Goal: Task Accomplishment & Management: Manage account settings

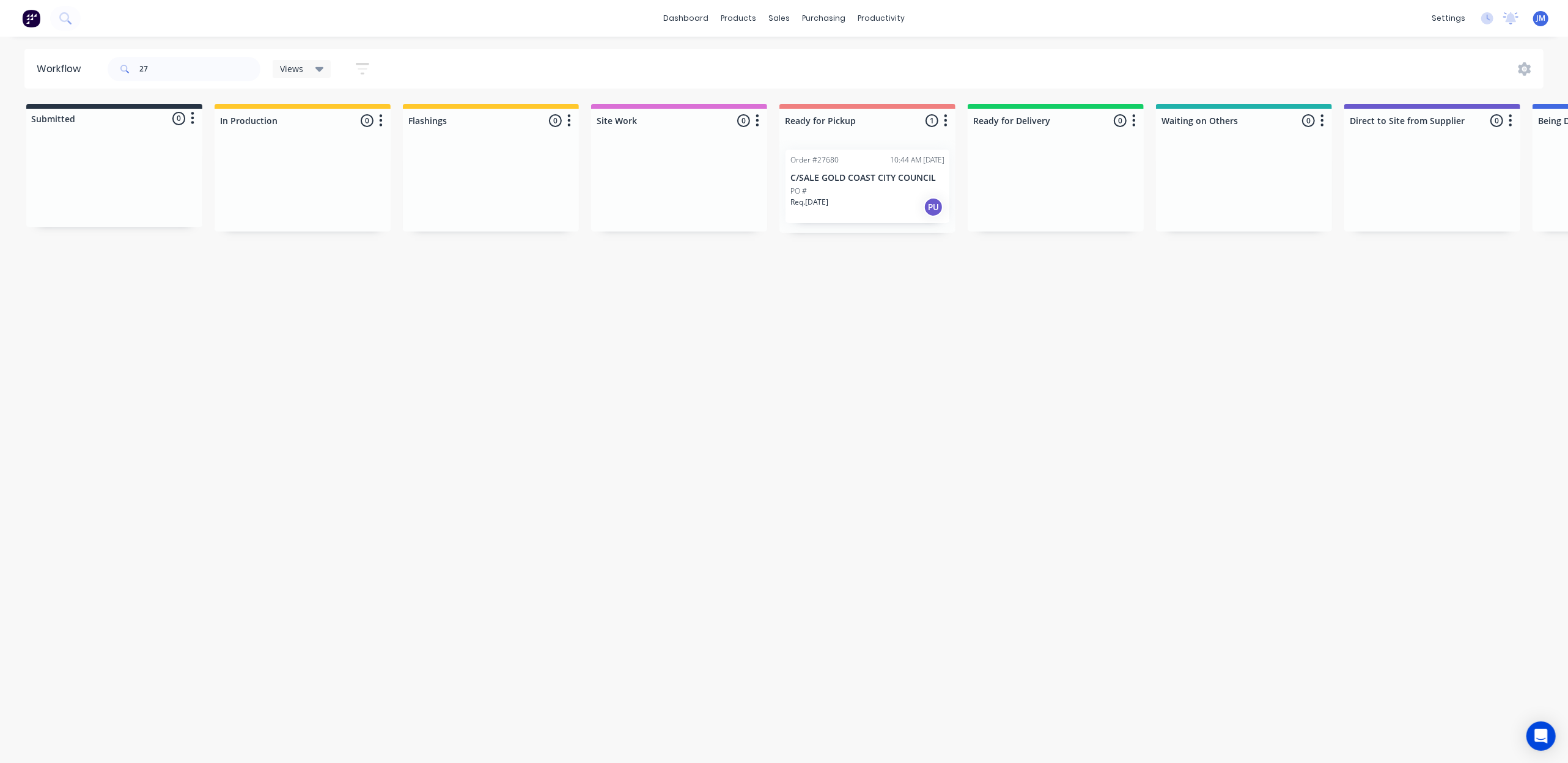
type input "2"
drag, startPoint x: 1040, startPoint y: 314, endPoint x: 1050, endPoint y: 306, distance: 12.8
click at [1042, 313] on div "Workflow 26799 Views Save new view None (Default) edit Show/Hide statuses Show …" at bounding box center [784, 393] width 1568 height 690
click at [1052, 304] on div "Workflow 26799 Views Save new view None (Default) edit Show/Hide statuses Show …" at bounding box center [784, 393] width 1568 height 690
drag, startPoint x: 1050, startPoint y: 302, endPoint x: 1076, endPoint y: 288, distance: 29.5
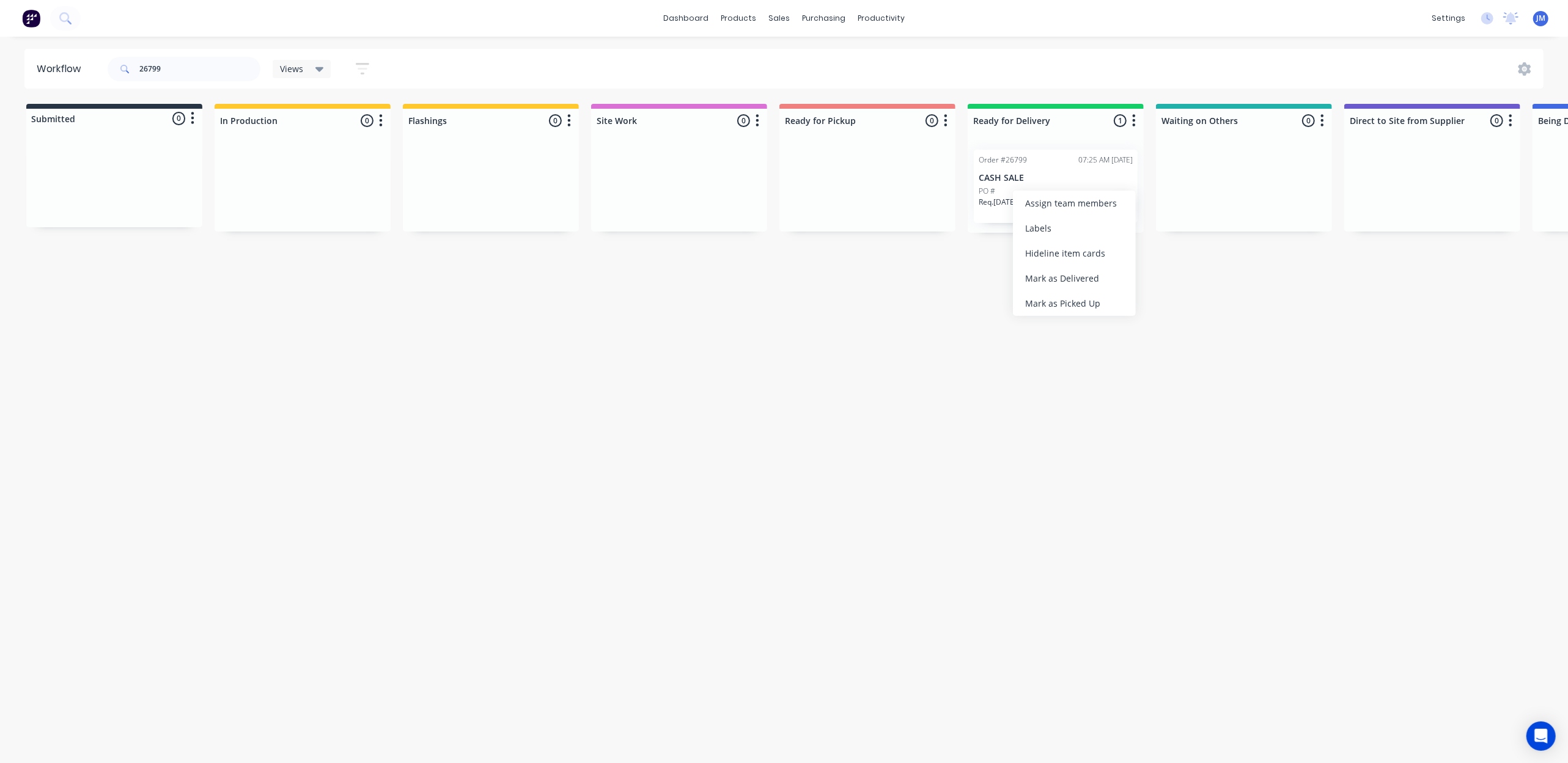
click at [1055, 298] on div "Mark as Picked Up" at bounding box center [1075, 303] width 123 height 25
click at [183, 69] on input "26799" at bounding box center [200, 69] width 121 height 25
type input "27550"
click at [1068, 318] on div "Mark as Picked Up" at bounding box center [1079, 312] width 123 height 25
click at [203, 738] on button "Undo" at bounding box center [193, 736] width 36 height 18
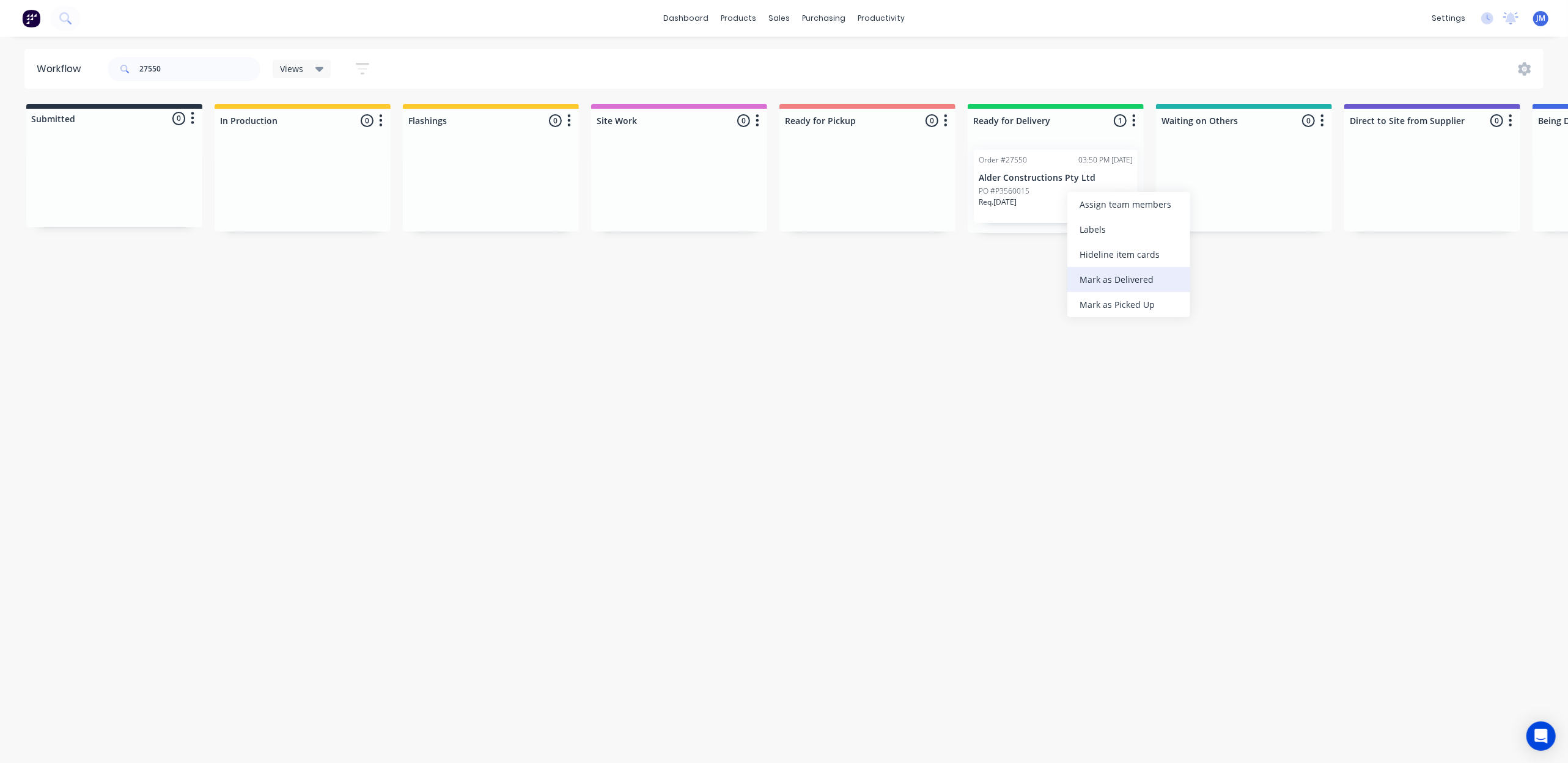
click at [1103, 272] on div "Mark as Delivered" at bounding box center [1129, 279] width 123 height 25
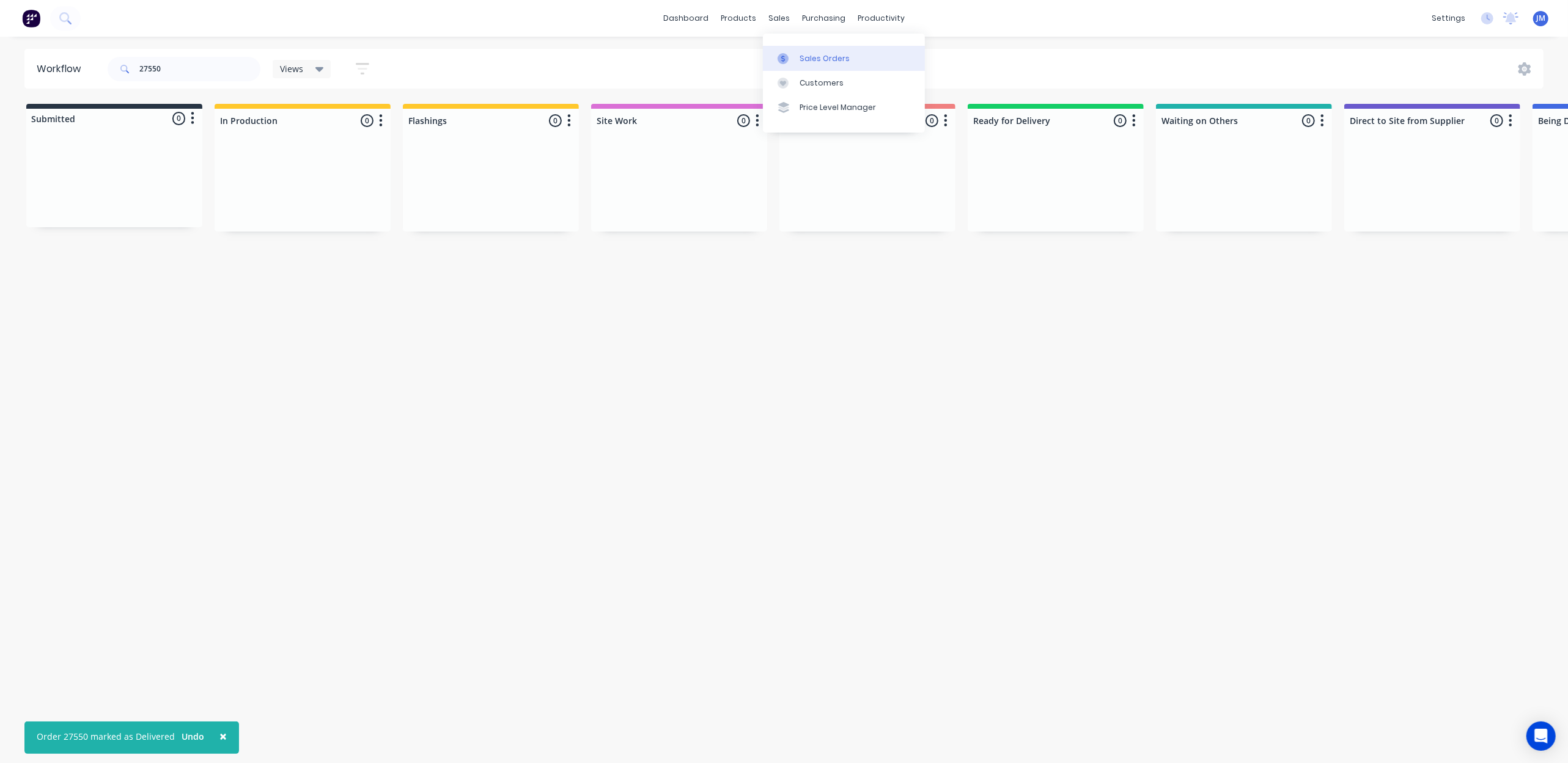
click at [788, 69] on link "Sales Orders" at bounding box center [843, 58] width 162 height 25
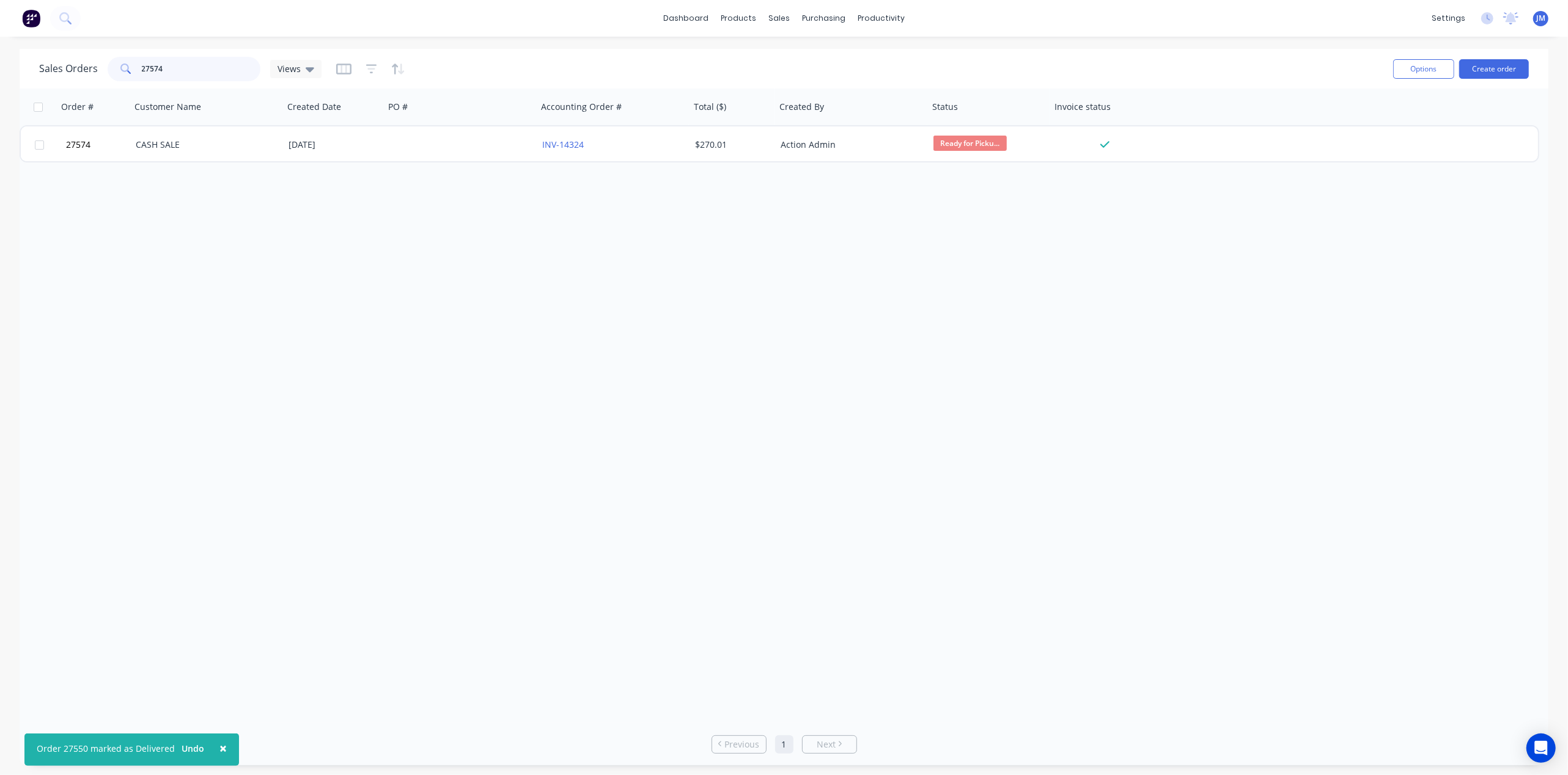
click at [207, 71] on input "27574" at bounding box center [201, 69] width 119 height 25
type input "2"
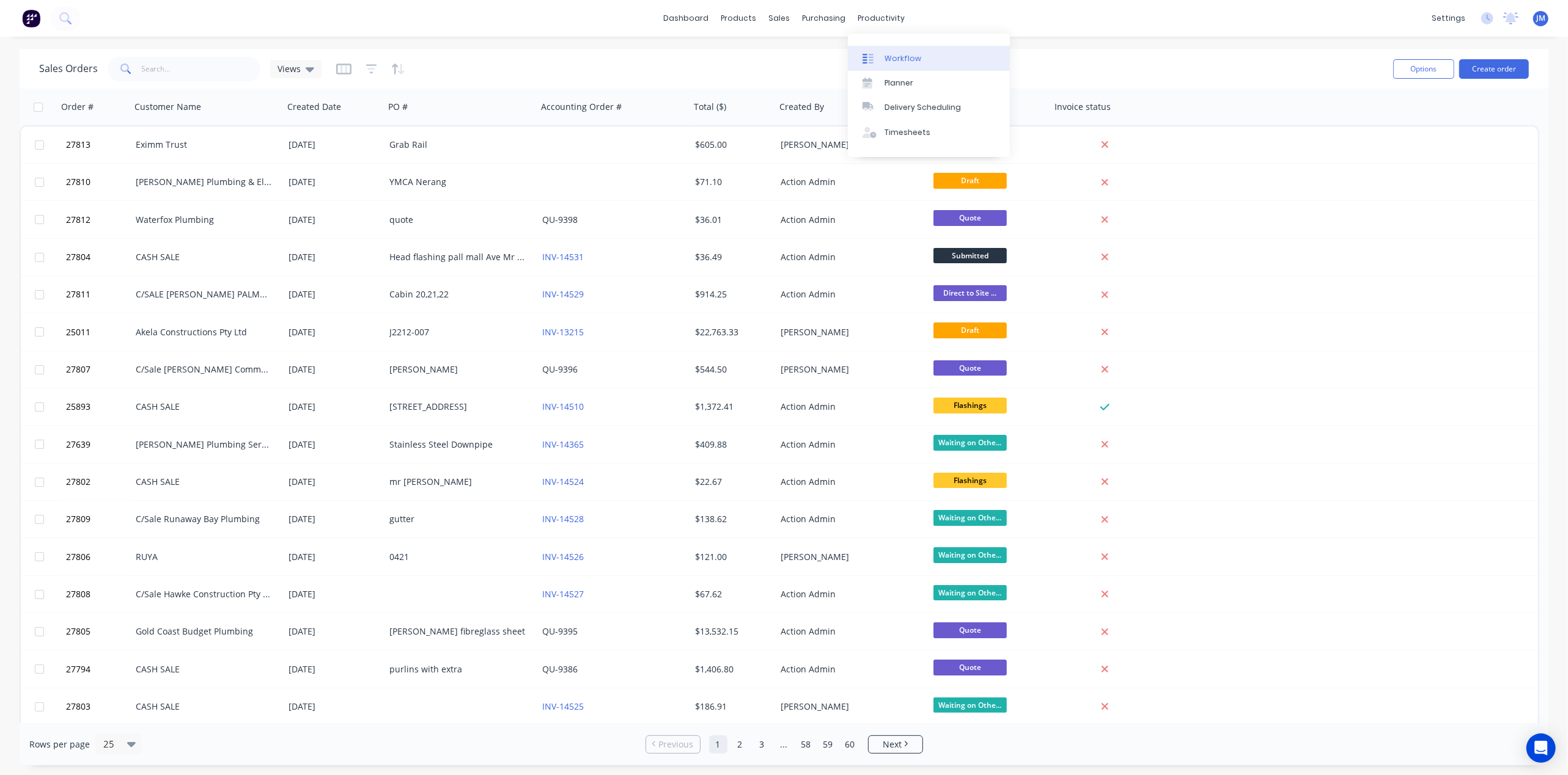
click at [900, 59] on div "Workflow" at bounding box center [903, 59] width 37 height 11
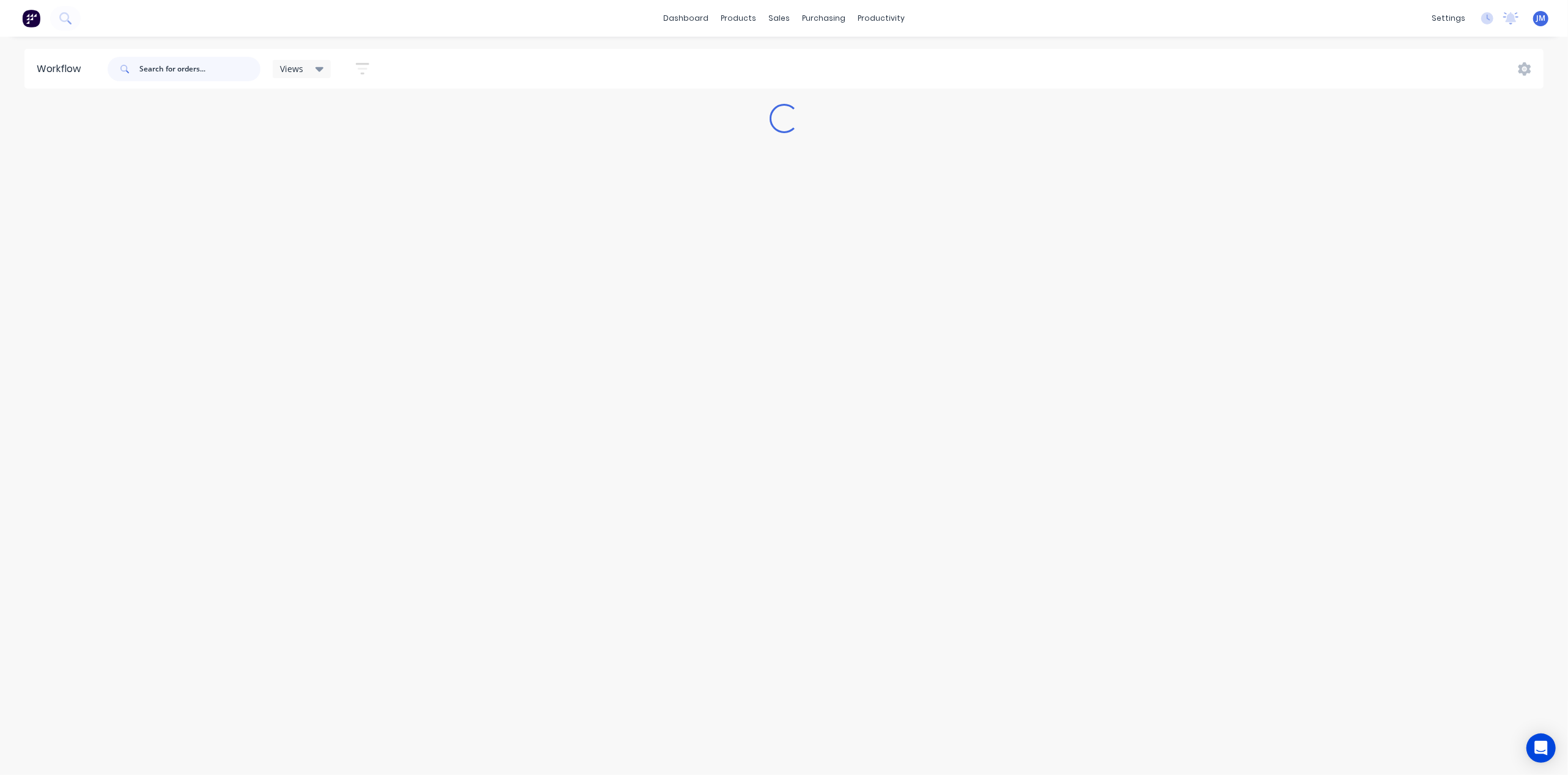
drag, startPoint x: 179, startPoint y: 72, endPoint x: 167, endPoint y: 70, distance: 12.2
click at [179, 71] on input "text" at bounding box center [200, 69] width 121 height 25
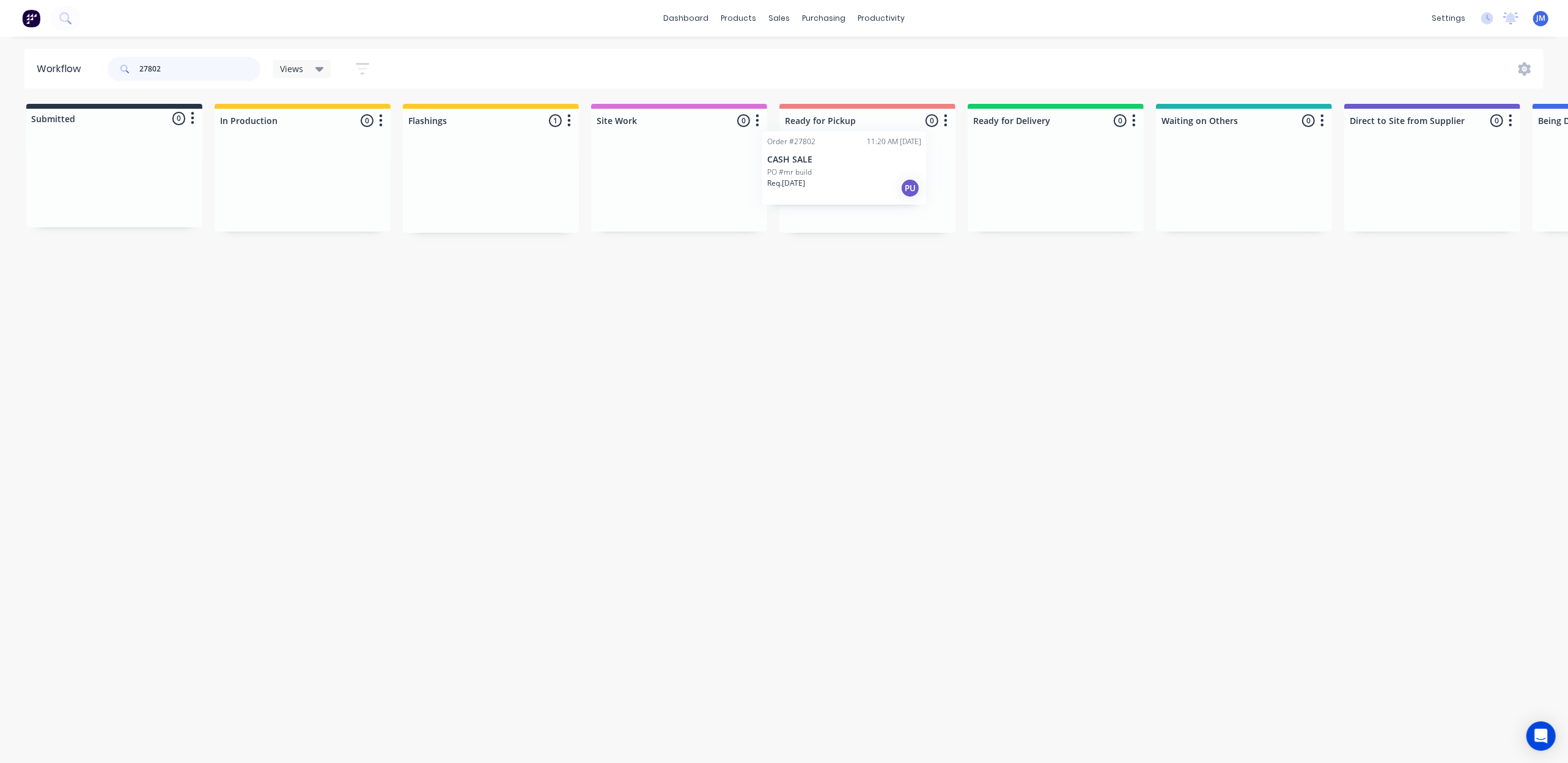
drag, startPoint x: 450, startPoint y: 203, endPoint x: 813, endPoint y: 184, distance: 363.5
click at [808, 184] on div "Submitted 0 Status colour #273444 hex #273444 Save Cancel Summaries Total order…" at bounding box center [1098, 168] width 2216 height 129
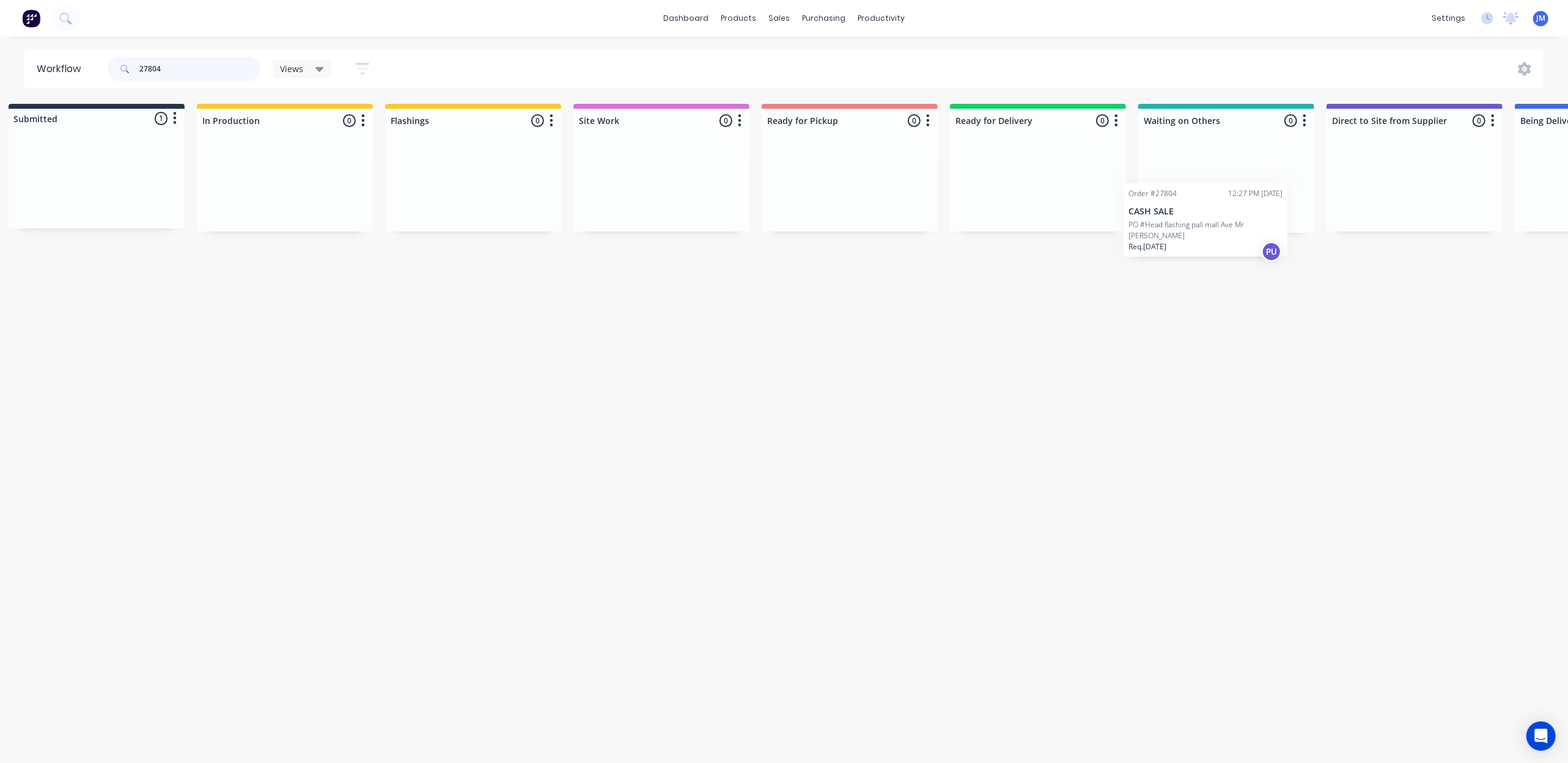
scroll to position [0, 23]
drag, startPoint x: 633, startPoint y: 240, endPoint x: 1186, endPoint y: 229, distance: 553.1
click at [1186, 230] on div "Submitted 1 Status colour #273444 hex #273444 Save Cancel Summaries Total order…" at bounding box center [1076, 168] width 2216 height 129
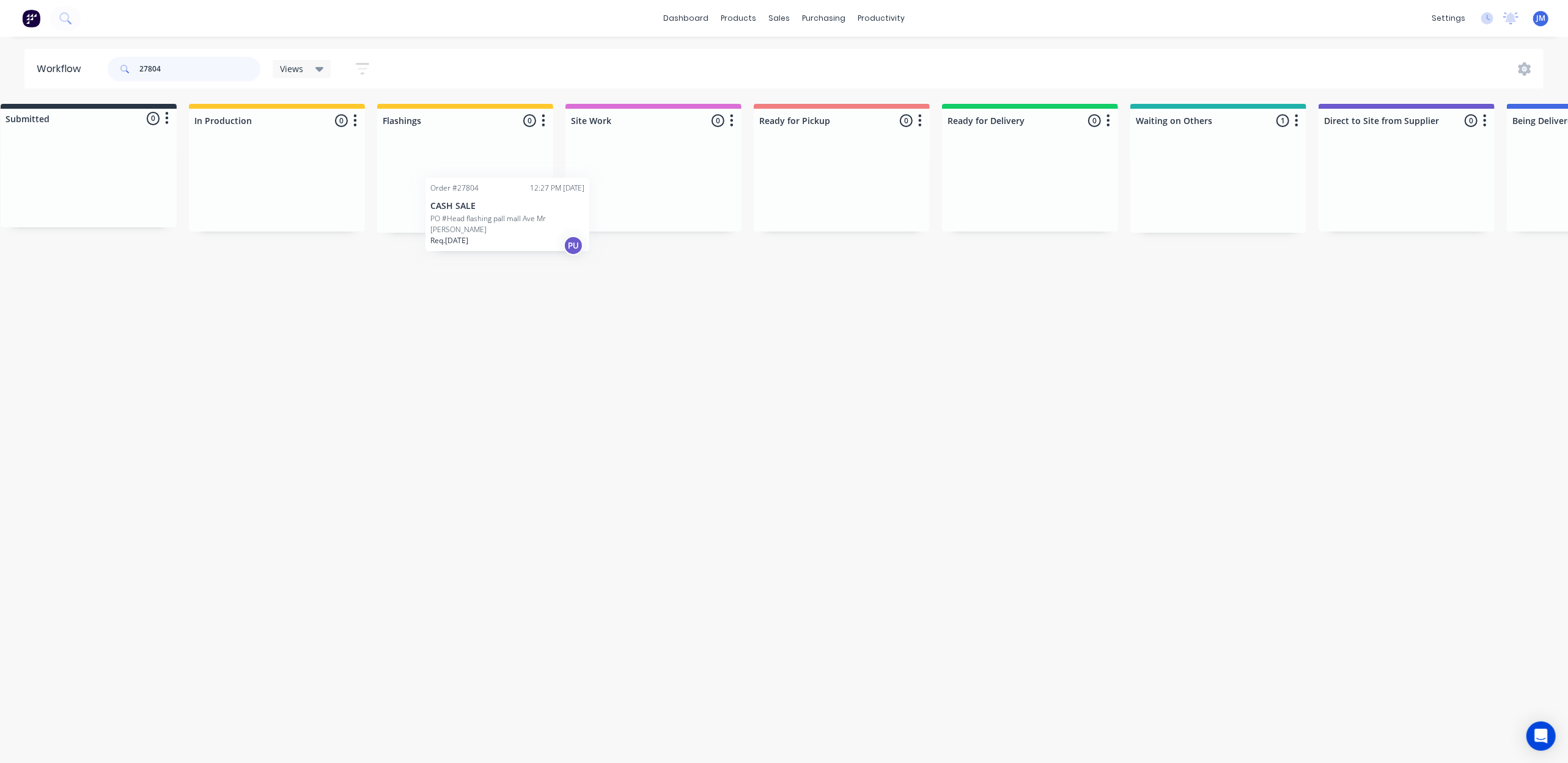
drag, startPoint x: 1121, startPoint y: 175, endPoint x: 460, endPoint y: 147, distance: 661.6
click at [478, 182] on div "Submitted 0 Status colour #273444 hex #273444 Save Cancel Summaries Total order…" at bounding box center [1073, 168] width 2216 height 129
type input "2"
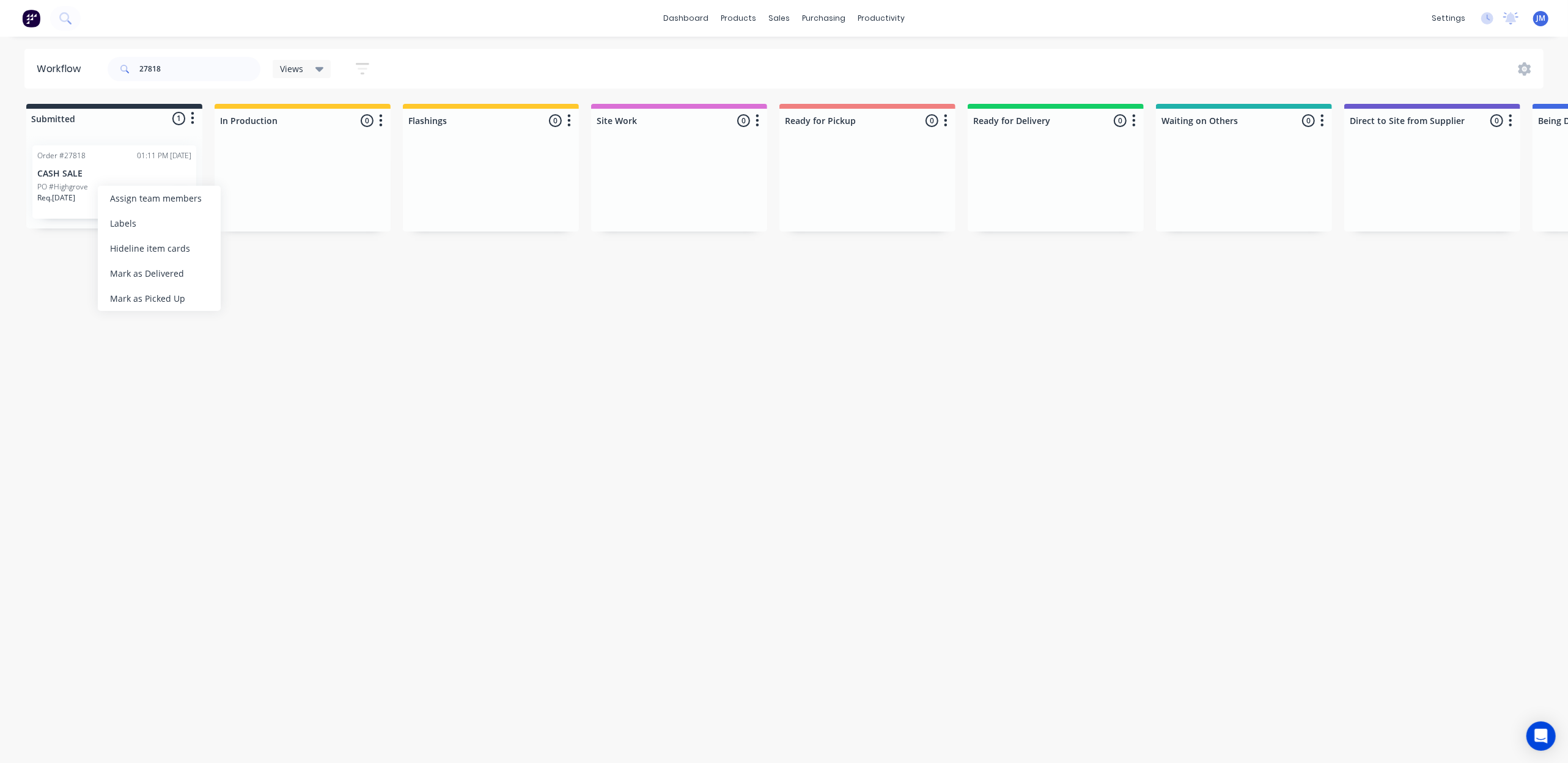
drag, startPoint x: 174, startPoint y: 297, endPoint x: 137, endPoint y: 289, distance: 37.9
click at [172, 297] on div "Mark as Picked Up" at bounding box center [159, 298] width 123 height 25
click at [187, 62] on input "27818" at bounding box center [200, 69] width 121 height 25
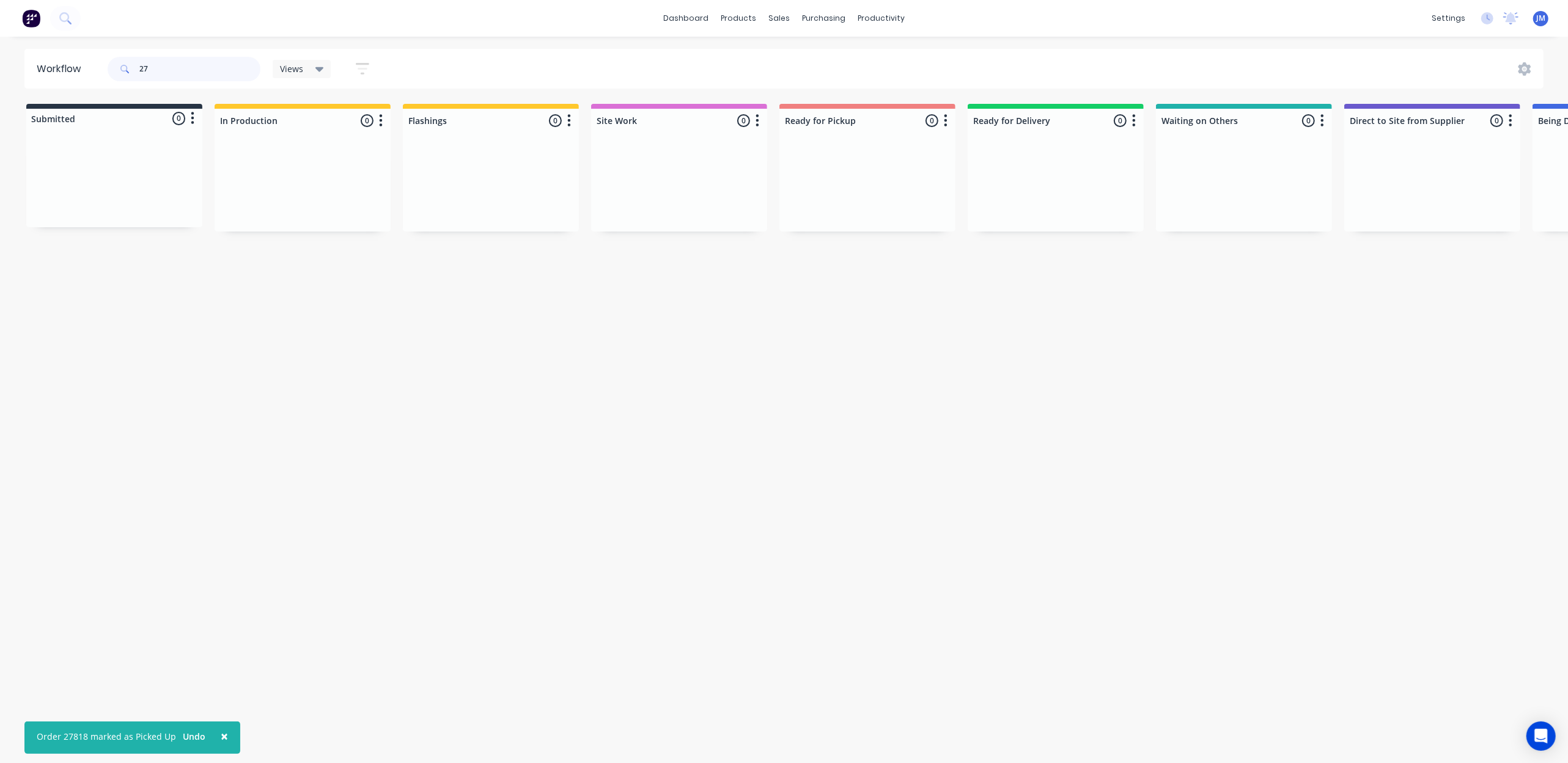
type input "2"
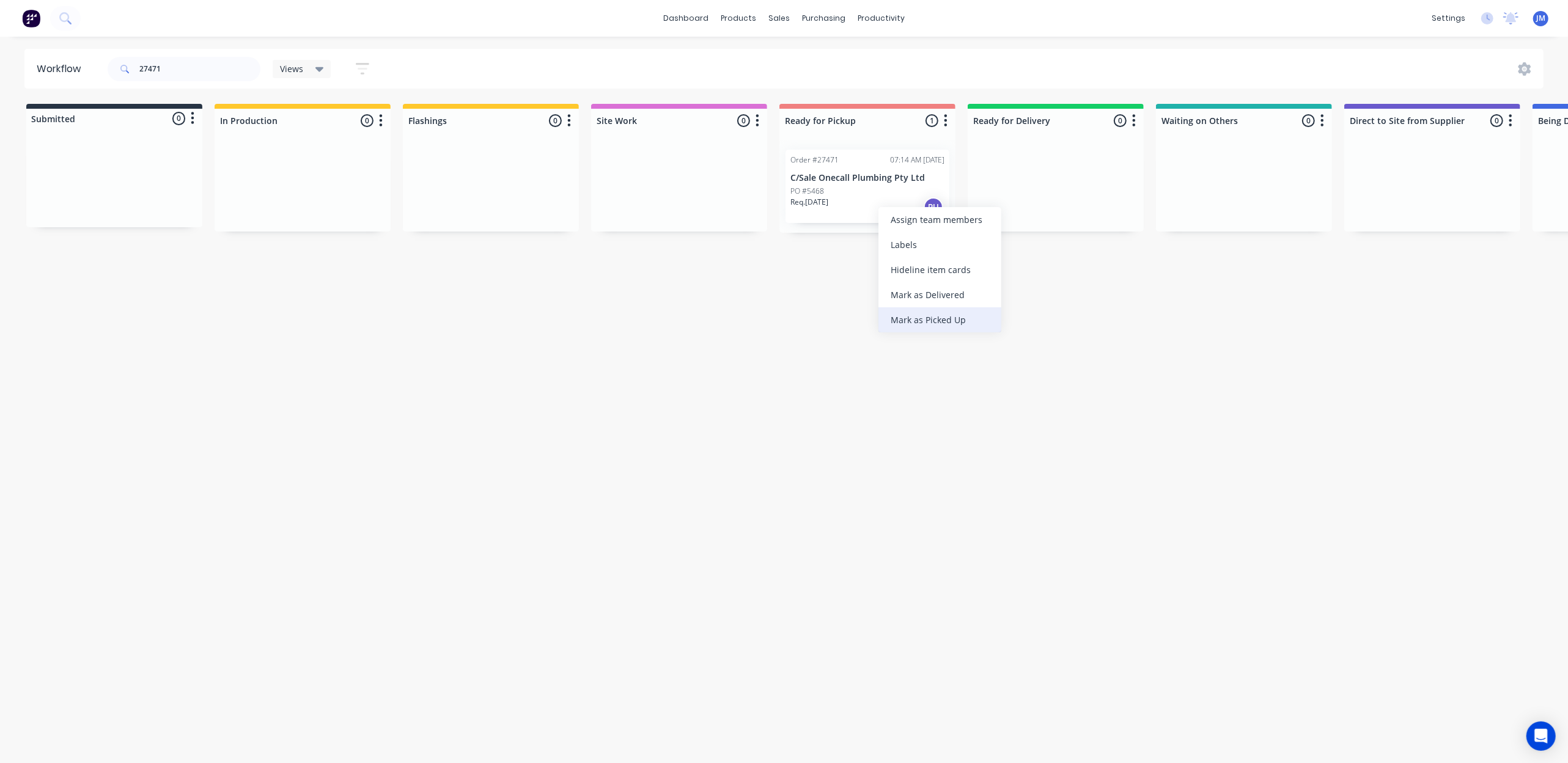
click at [910, 324] on div "Mark as Picked Up" at bounding box center [940, 319] width 123 height 25
click at [183, 62] on input "27471" at bounding box center [200, 69] width 121 height 25
type input "2"
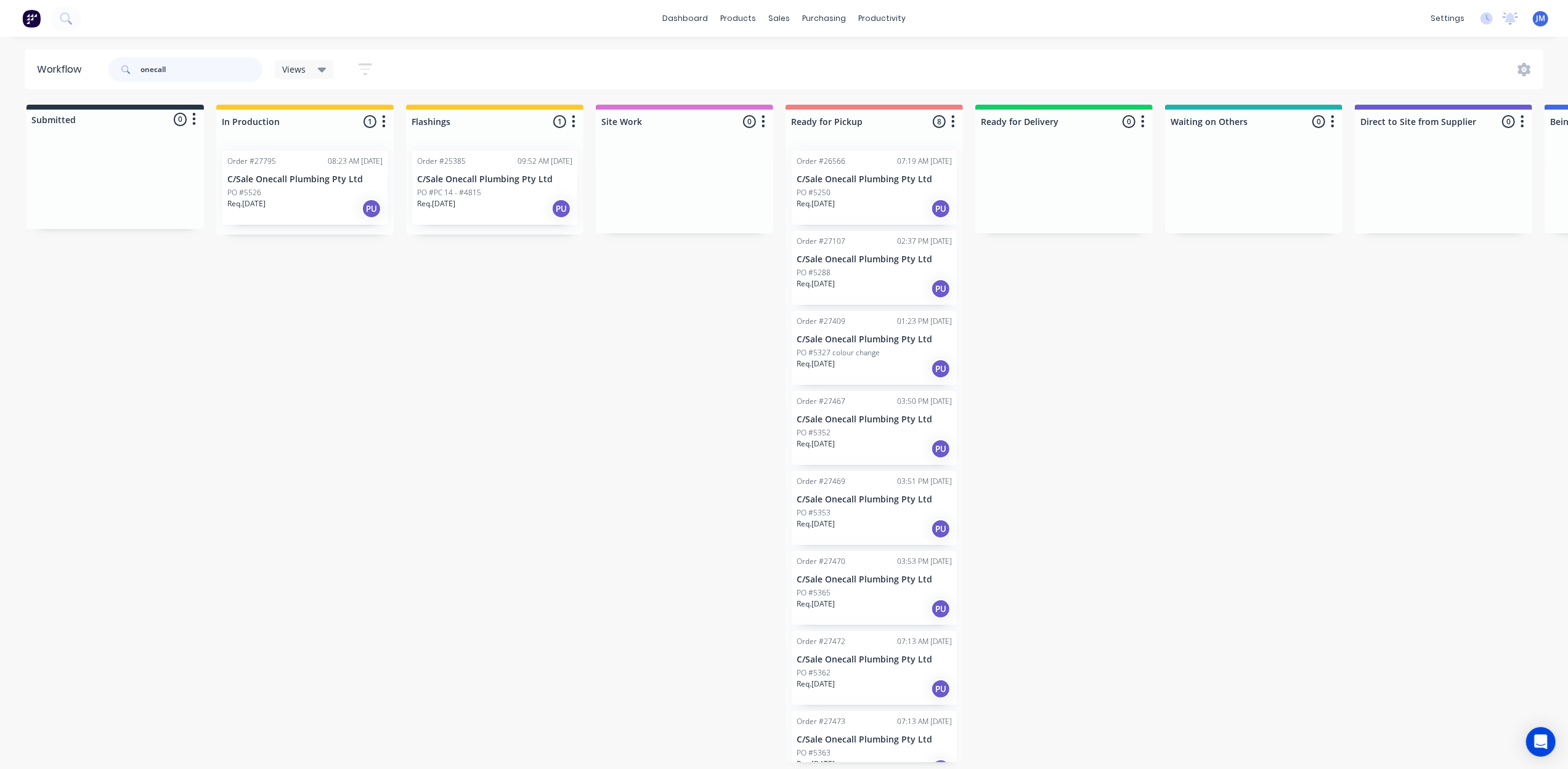
scroll to position [20, 0]
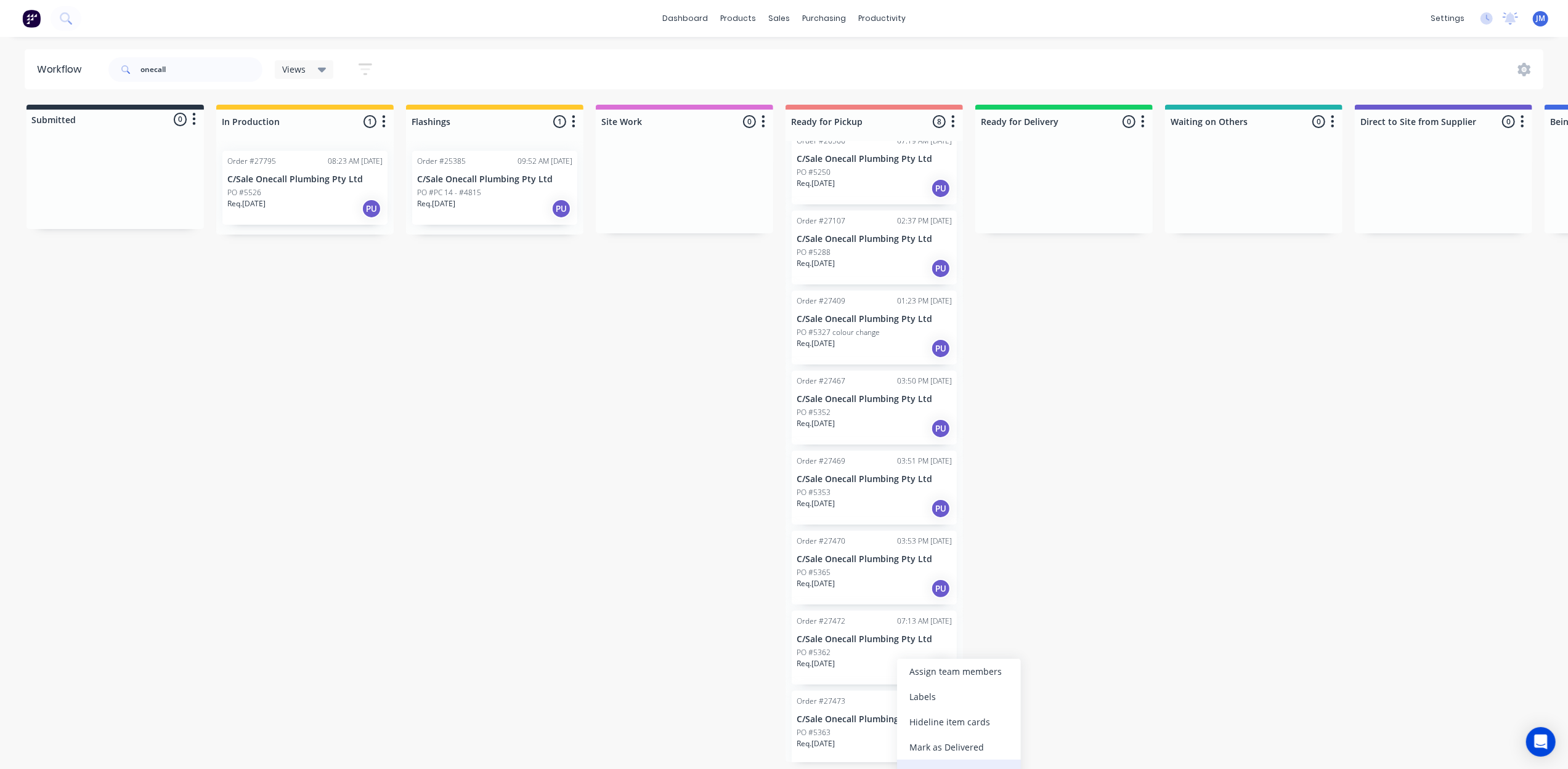
click at [929, 762] on div "Mark as Picked Up" at bounding box center [958, 772] width 124 height 25
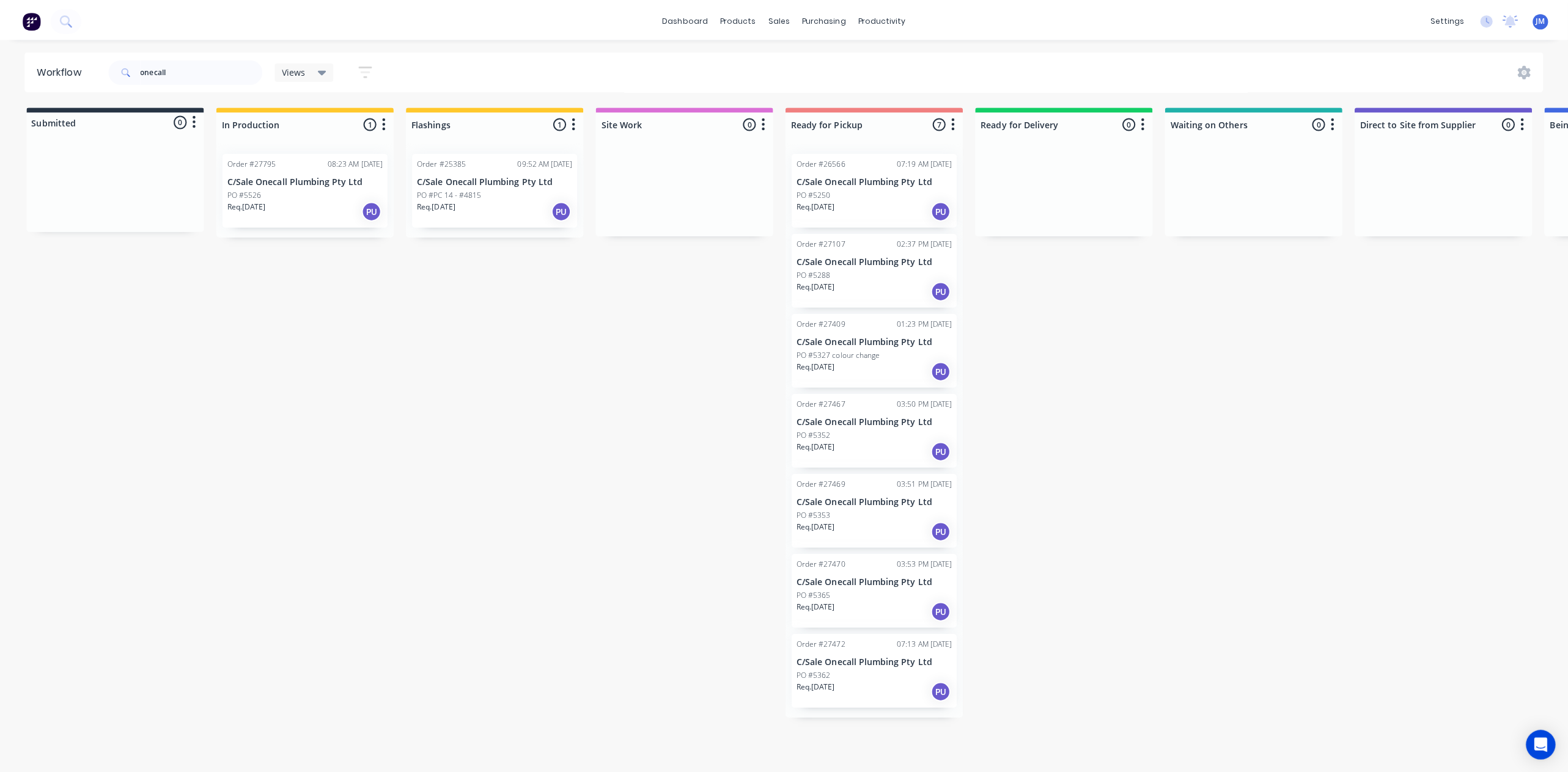
scroll to position [0, 0]
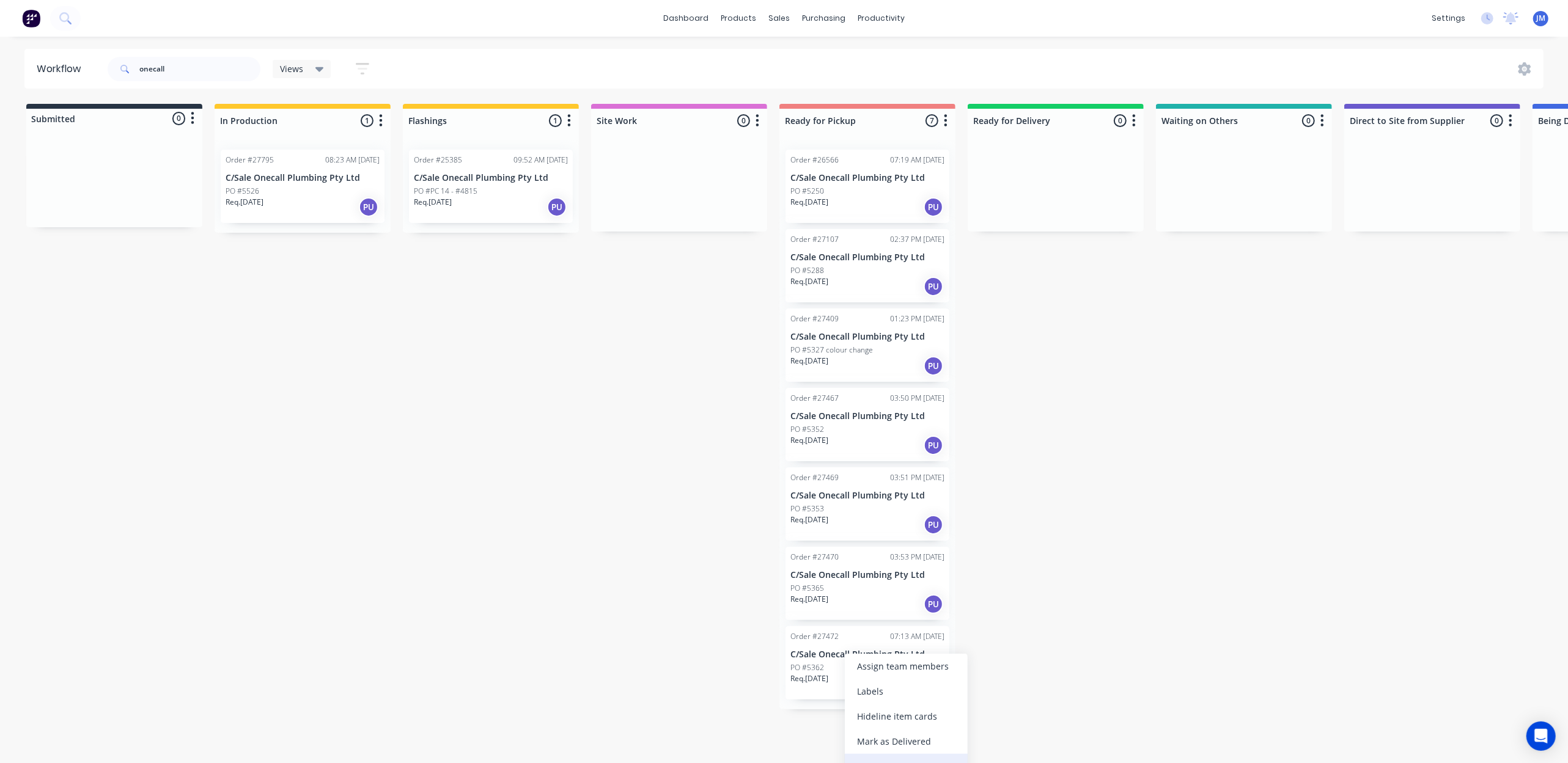
click at [891, 758] on div "Mark as Picked Up" at bounding box center [906, 766] width 123 height 25
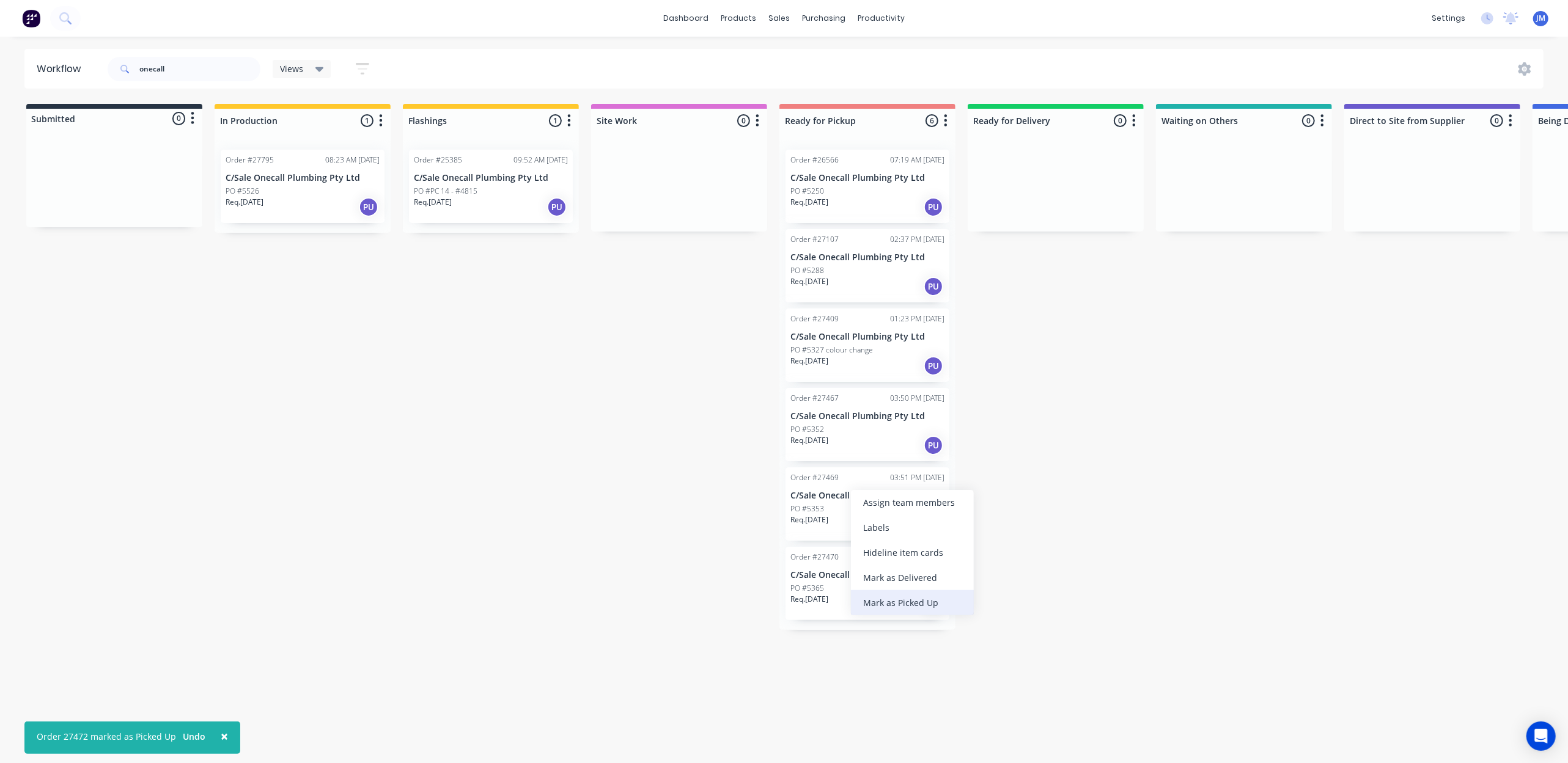
click at [903, 604] on div "Mark as Picked Up" at bounding box center [913, 602] width 123 height 25
click at [920, 606] on div "Mark as Picked Up" at bounding box center [964, 607] width 123 height 25
click at [925, 524] on div "Mark as Picked Up" at bounding box center [933, 522] width 123 height 25
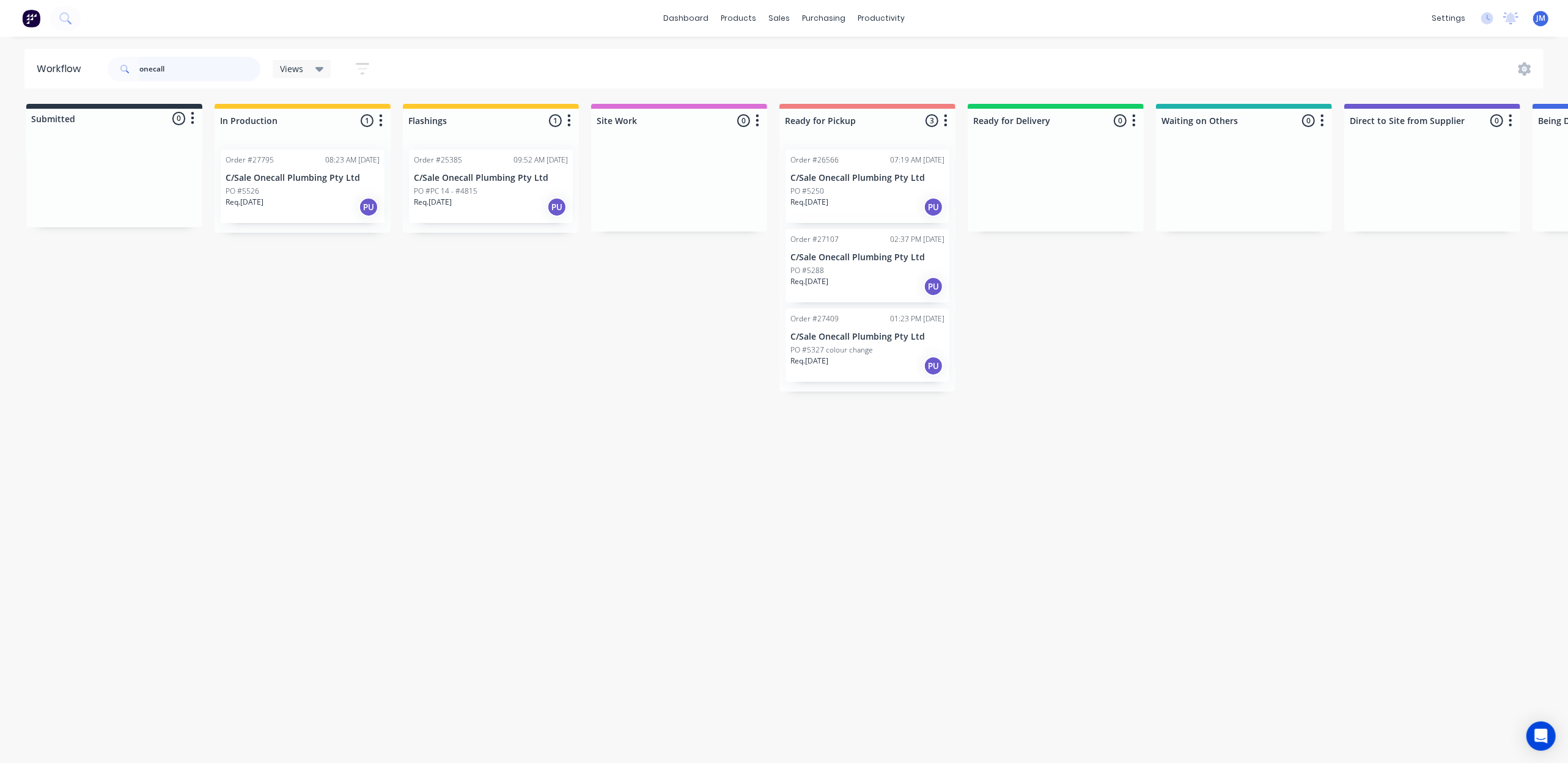
drag, startPoint x: 205, startPoint y: 67, endPoint x: 196, endPoint y: 63, distance: 9.8
click at [203, 67] on input "onecall" at bounding box center [200, 69] width 121 height 25
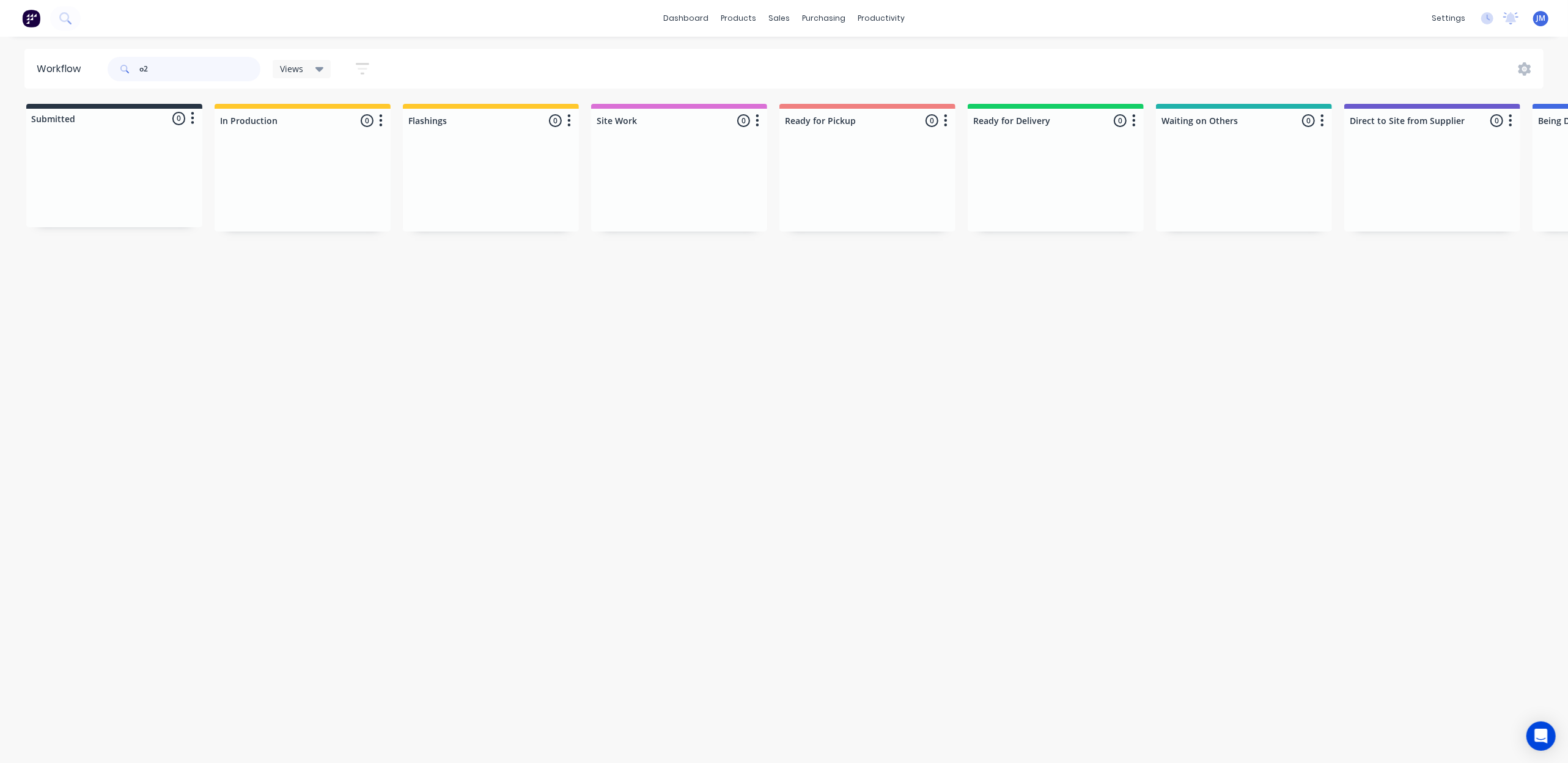
type input "o"
drag, startPoint x: 170, startPoint y: 70, endPoint x: 174, endPoint y: 91, distance: 21.4
click at [170, 70] on input "27722" at bounding box center [200, 69] width 121 height 25
type input "2"
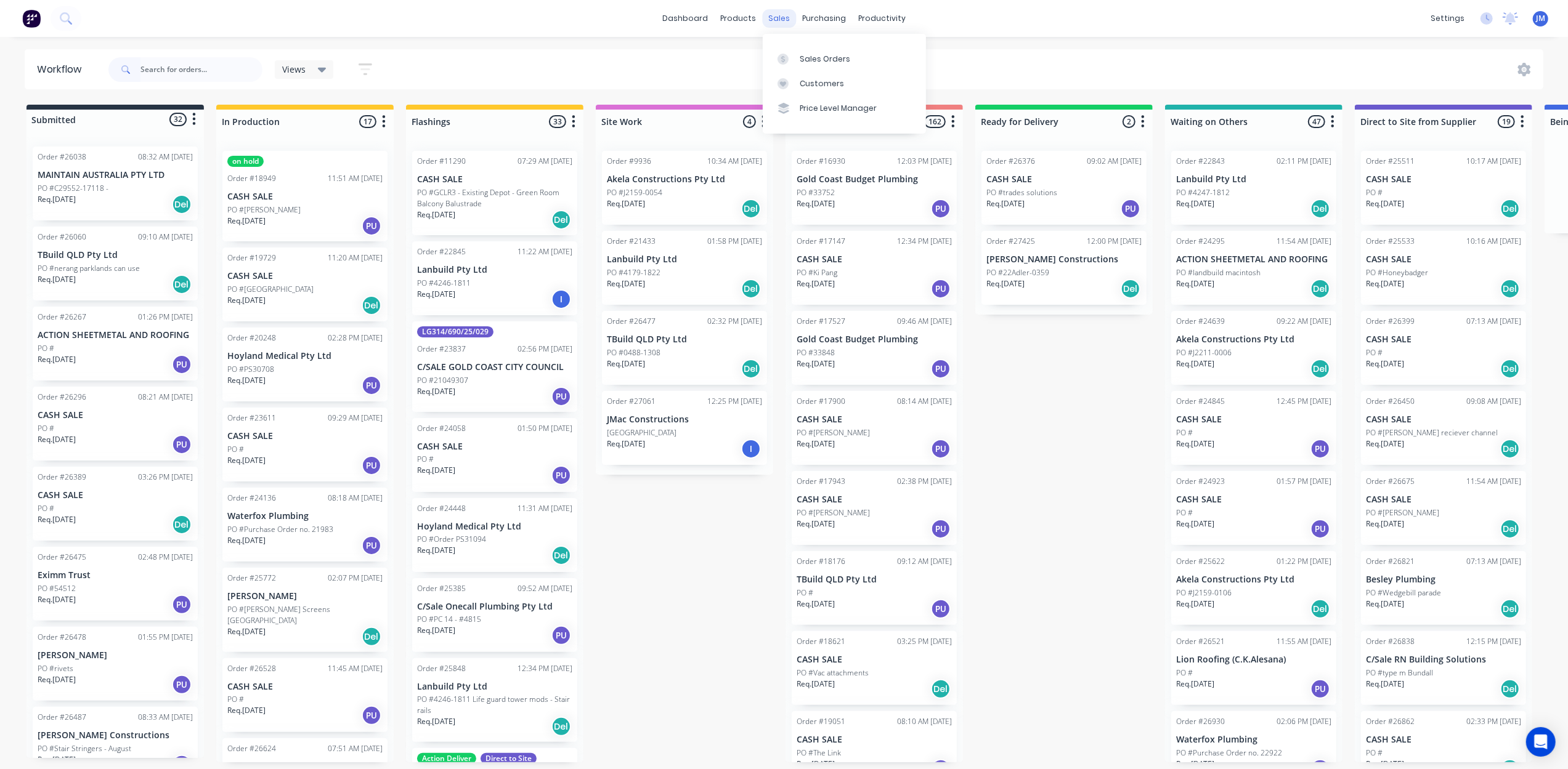
click at [783, 15] on div "sales" at bounding box center [778, 18] width 34 height 18
click at [814, 53] on div "Sales Orders" at bounding box center [825, 59] width 51 height 11
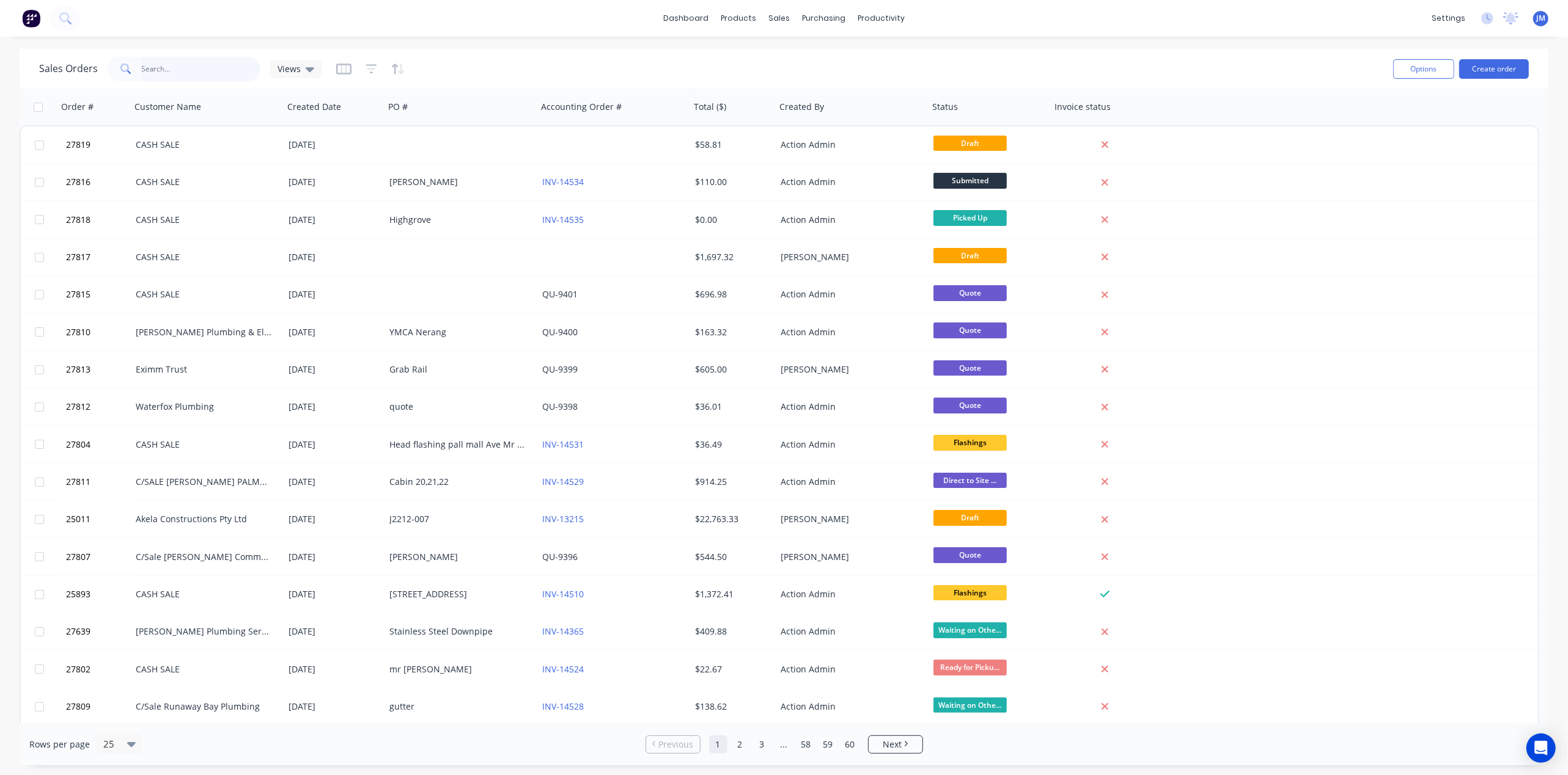
click at [162, 65] on input "text" at bounding box center [201, 69] width 119 height 25
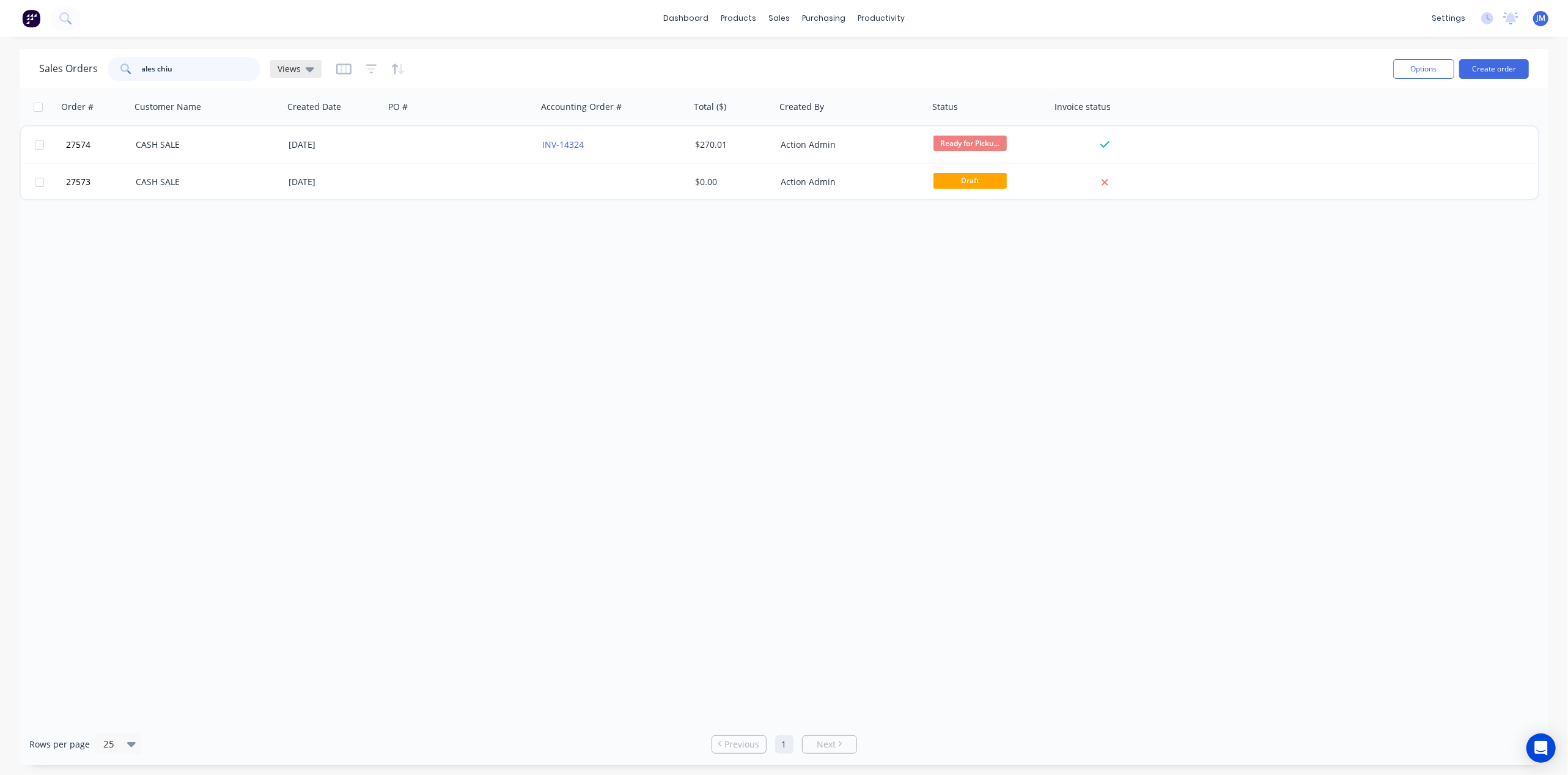
type input "ales chiu"
click at [306, 67] on icon at bounding box center [309, 69] width 8 height 14
click at [356, 197] on button "Archived" at bounding box center [343, 197] width 139 height 14
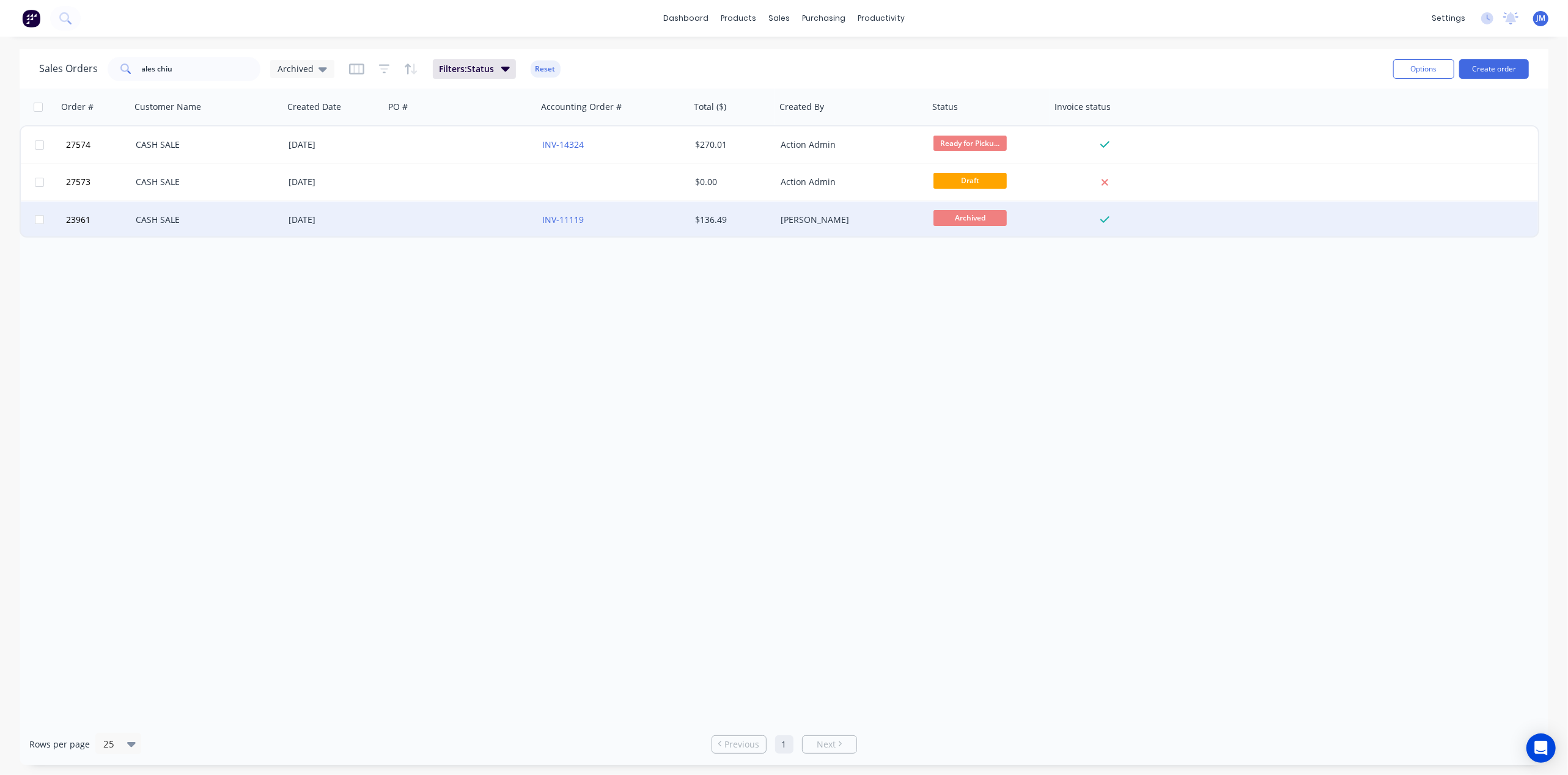
click at [309, 211] on div "[DATE]" at bounding box center [334, 220] width 101 height 37
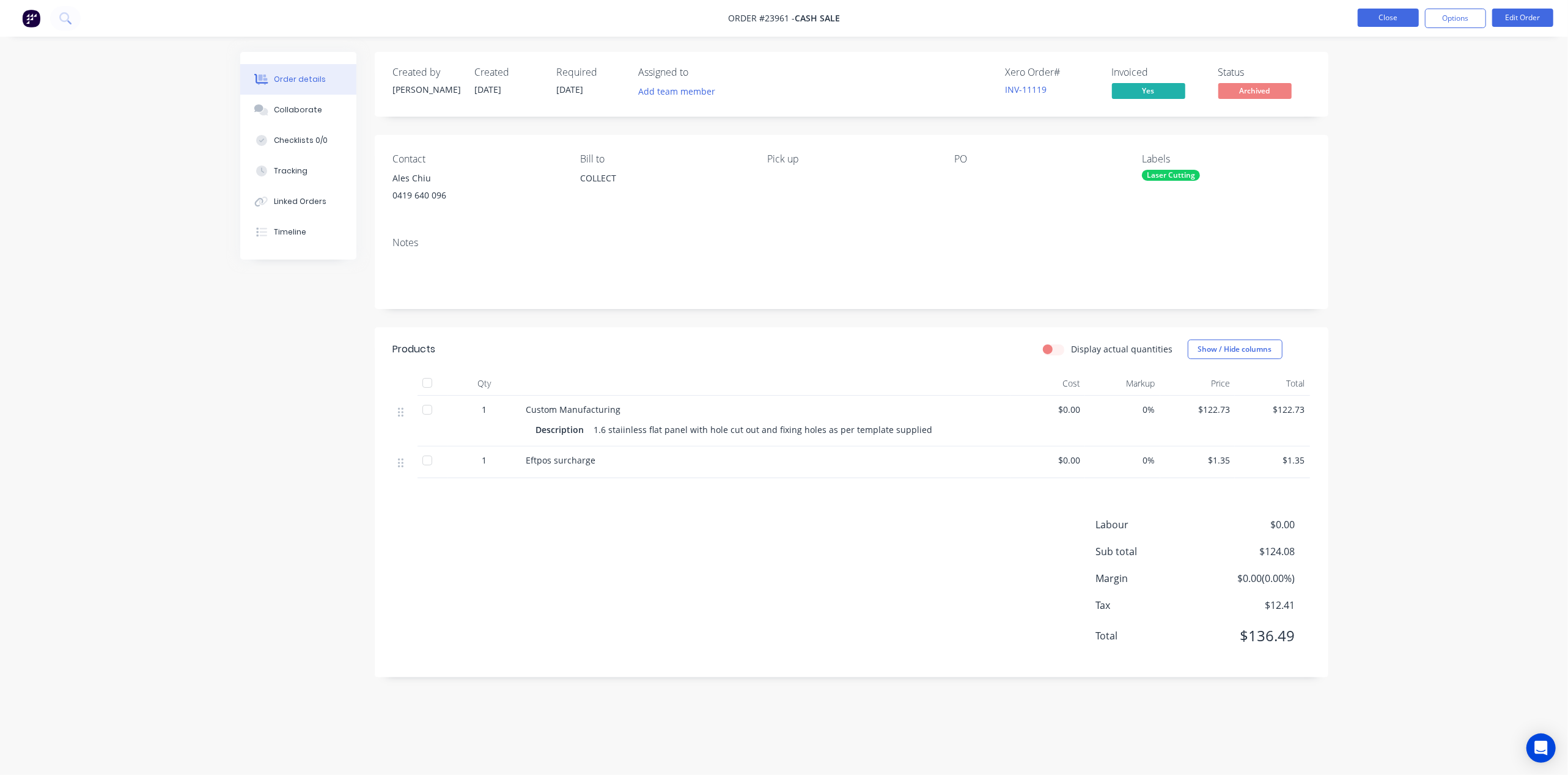
click at [1383, 19] on button "Close" at bounding box center [1388, 17] width 61 height 18
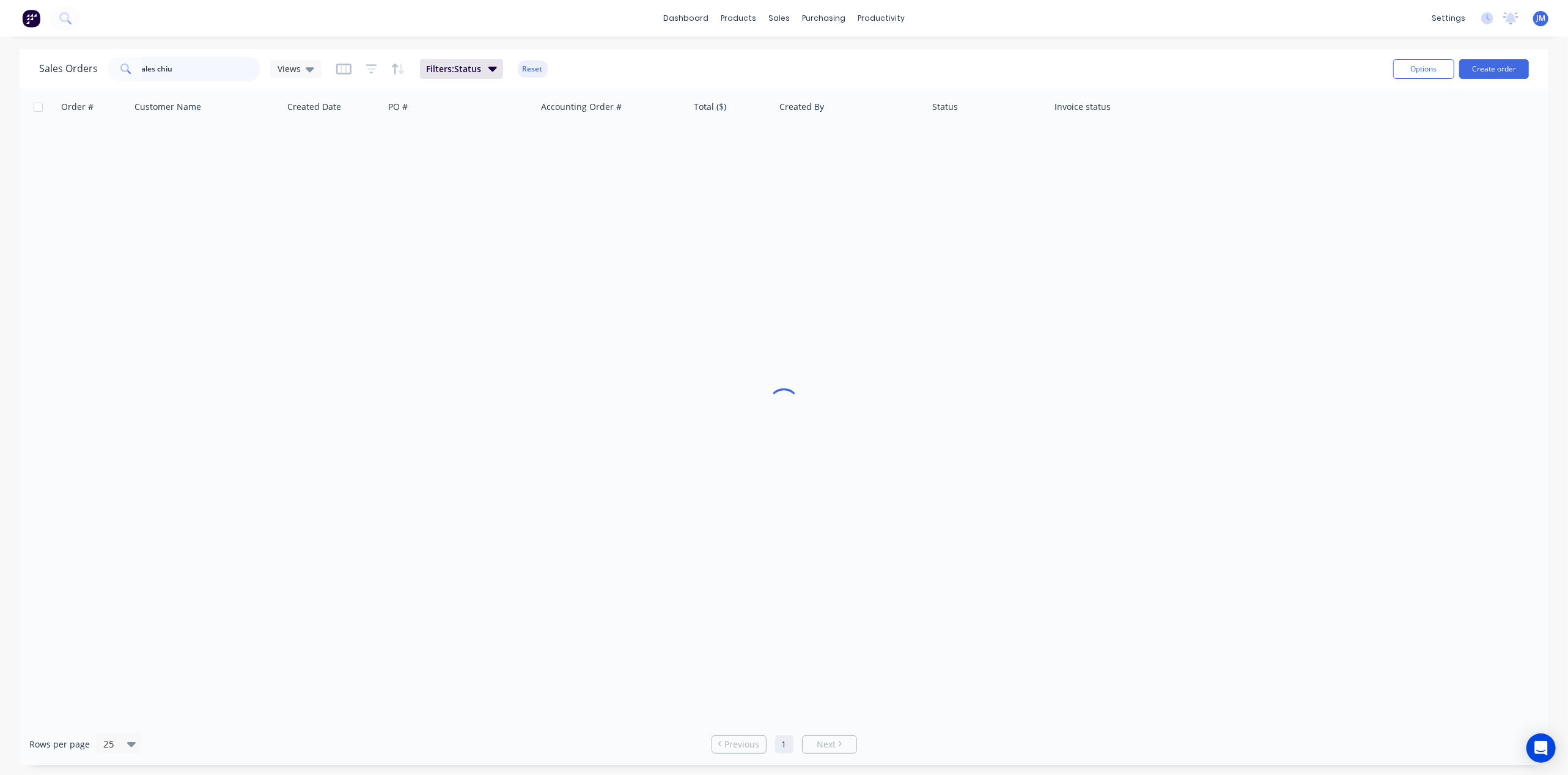
click at [187, 65] on input "ales chiu" at bounding box center [201, 69] width 119 height 25
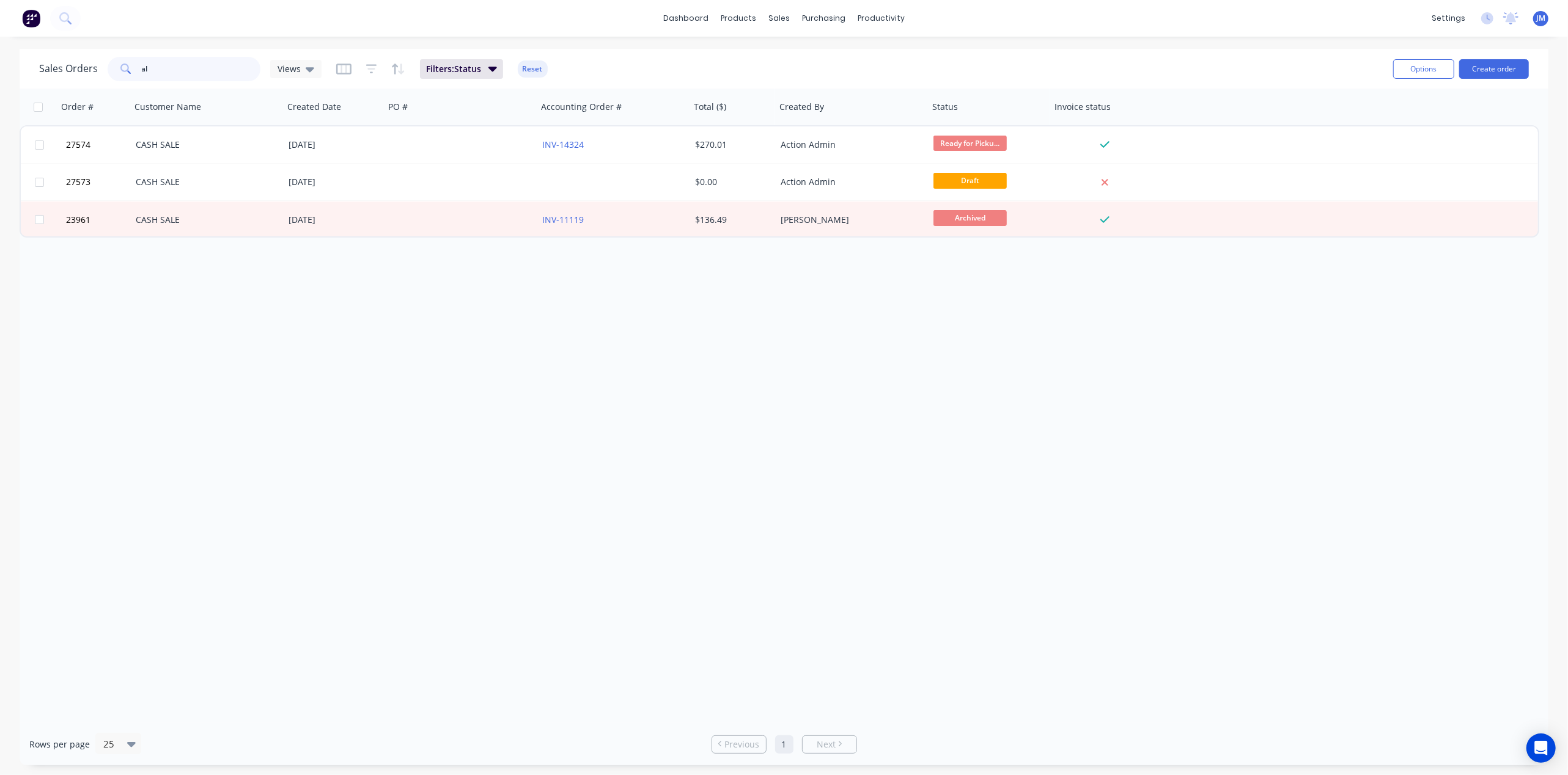
type input "a"
